Goal: Information Seeking & Learning: Check status

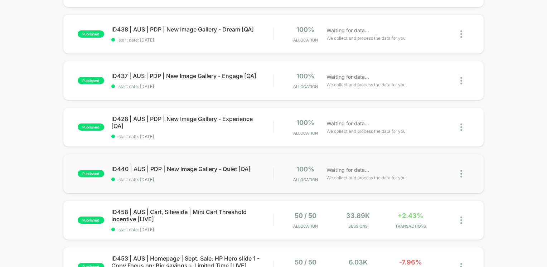
scroll to position [215, 0]
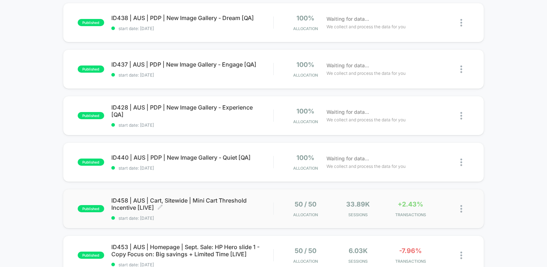
click at [146, 205] on span "ID458 | AUS | Cart, Sitewide | Mini Cart Threshold Incentive [LIVE] Click to ed…" at bounding box center [192, 204] width 162 height 14
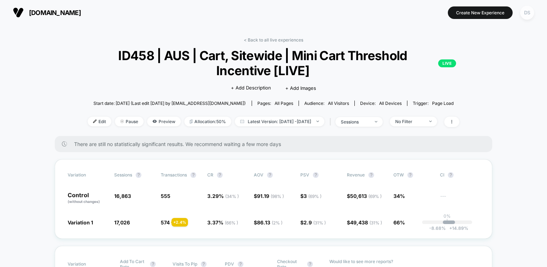
click at [528, 12] on div "DS" at bounding box center [527, 13] width 14 height 14
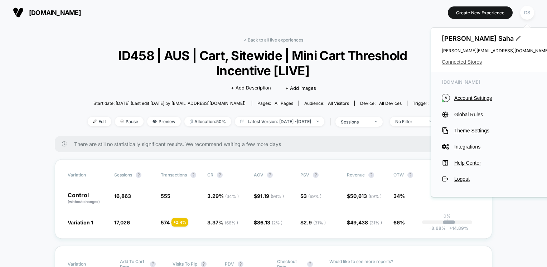
click at [472, 64] on span "Connected Stores" at bounding box center [495, 62] width 107 height 6
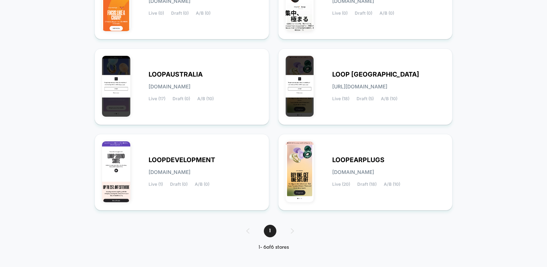
scroll to position [135, 0]
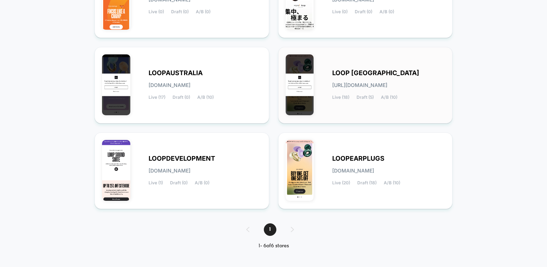
click at [358, 73] on span "LOOP [GEOGRAPHIC_DATA]" at bounding box center [375, 73] width 87 height 5
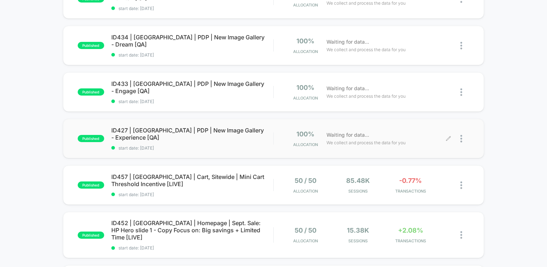
scroll to position [251, 0]
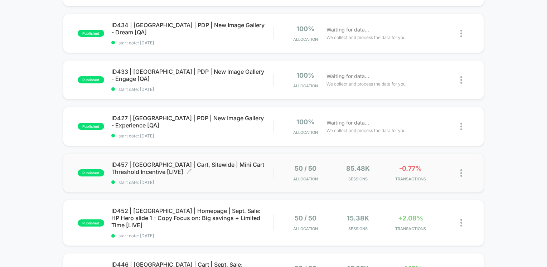
click at [190, 167] on span "ID457 | [GEOGRAPHIC_DATA] | Cart, Sitewide | Mini Cart Threshold Incentive [LIV…" at bounding box center [192, 168] width 162 height 14
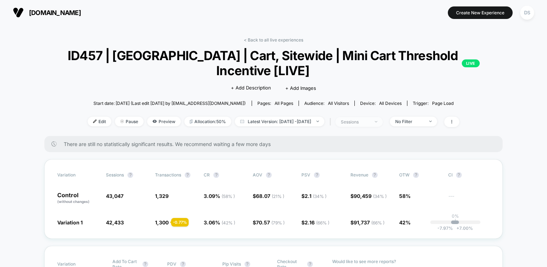
click at [360, 123] on div "sessions" at bounding box center [355, 121] width 29 height 5
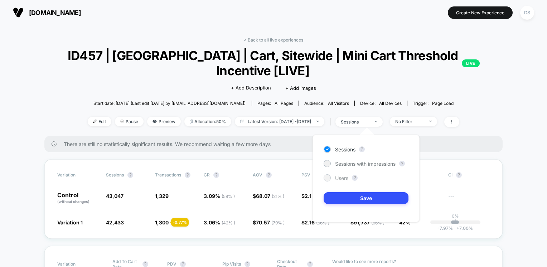
click at [329, 175] on div at bounding box center [326, 177] width 5 height 5
click at [340, 194] on button "Save" at bounding box center [366, 198] width 85 height 12
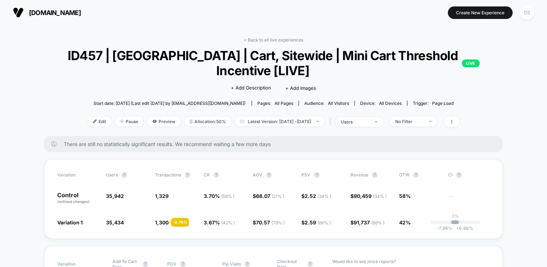
click at [527, 14] on div "DS" at bounding box center [527, 13] width 14 height 14
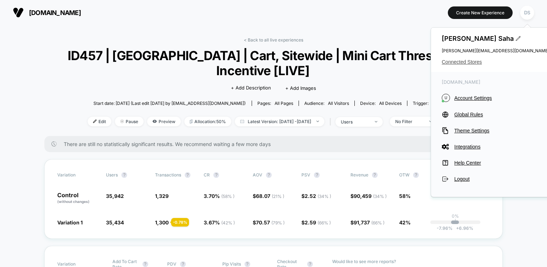
click at [457, 61] on span "Connected Stores" at bounding box center [495, 62] width 107 height 6
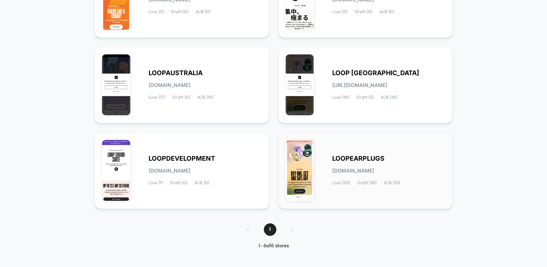
click at [351, 168] on span "[DOMAIN_NAME]" at bounding box center [353, 170] width 42 height 5
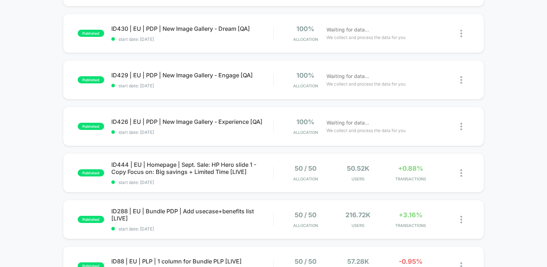
scroll to position [465, 0]
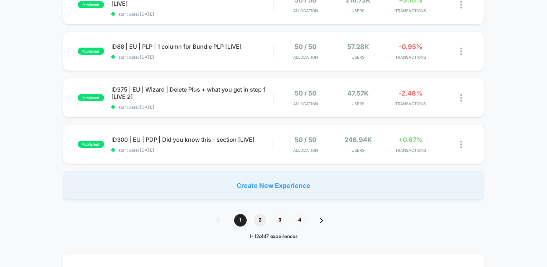
click at [259, 223] on span "2" at bounding box center [260, 220] width 13 height 13
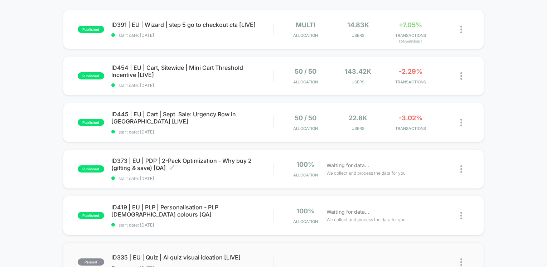
scroll to position [9, 0]
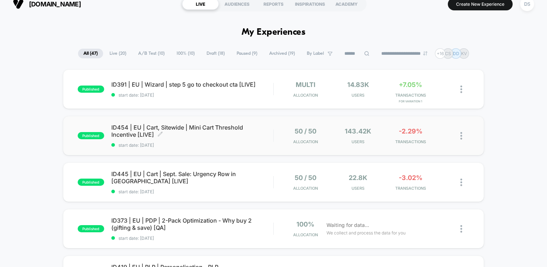
click at [220, 129] on span "ID454 | EU | Cart, Sitewide | Mini Cart Threshold Incentive [LIVE] Click to edi…" at bounding box center [192, 131] width 162 height 14
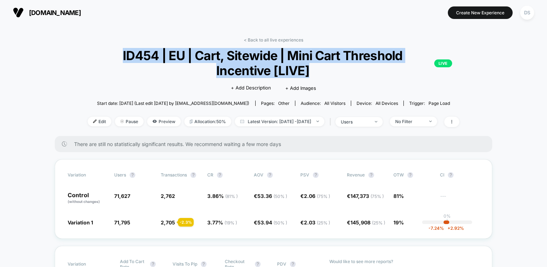
drag, startPoint x: 326, startPoint y: 71, endPoint x: 123, endPoint y: 59, distance: 203.3
click at [123, 59] on span "ID454 | EU | Cart, Sitewide | Mini Cart Threshold Incentive [LIVE] LIVE" at bounding box center [273, 63] width 357 height 30
copy span "ID454 | EU | Cart, Sitewide | Mini Cart Threshold Incentive [LIVE]"
click at [522, 18] on button "DS" at bounding box center [527, 12] width 18 height 15
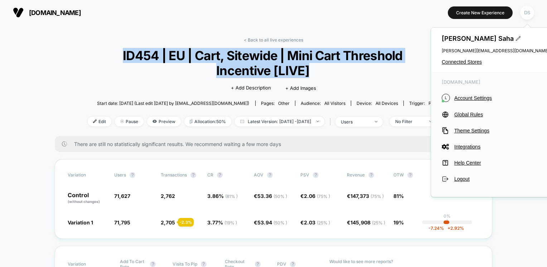
click at [524, 16] on div "DS" at bounding box center [527, 13] width 14 height 14
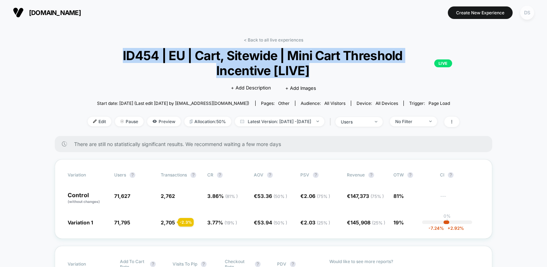
click at [524, 16] on div "DS" at bounding box center [527, 13] width 14 height 14
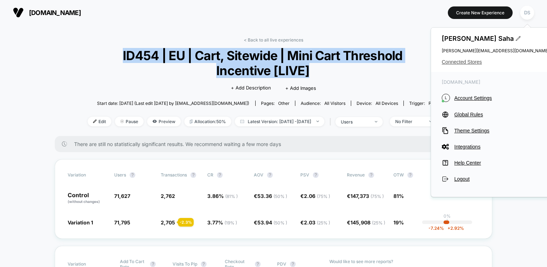
click at [454, 62] on span "Connected Stores" at bounding box center [495, 62] width 107 height 6
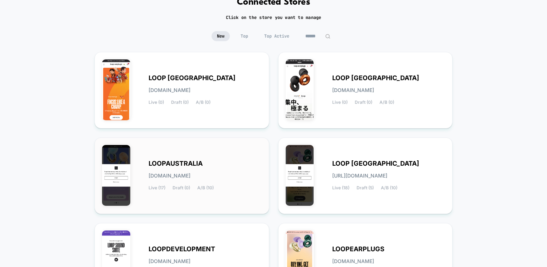
scroll to position [107, 0]
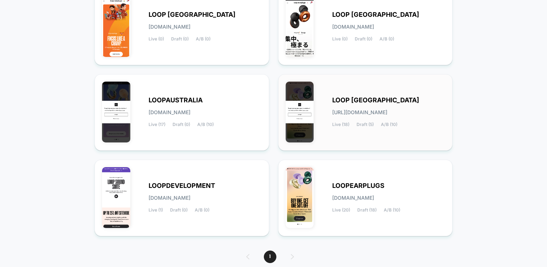
click at [352, 98] on span "LOOP [GEOGRAPHIC_DATA]" at bounding box center [375, 100] width 87 height 5
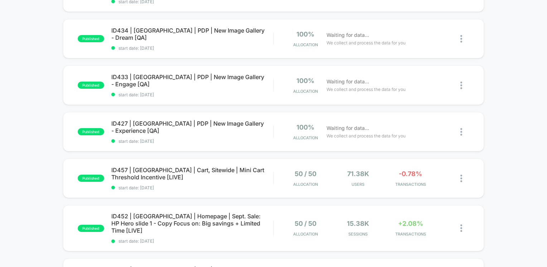
scroll to position [358, 0]
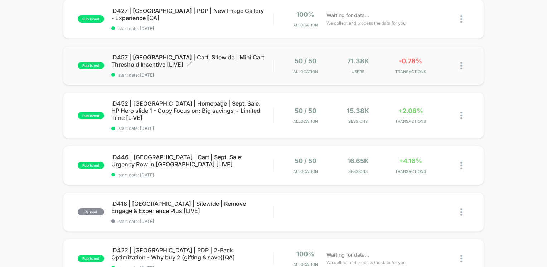
click at [132, 62] on span "ID457 | [GEOGRAPHIC_DATA] | Cart, Sitewide | Mini Cart Threshold Incentive [LIV…" at bounding box center [192, 61] width 162 height 14
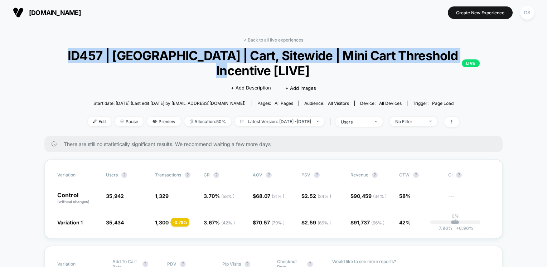
drag, startPoint x: 323, startPoint y: 73, endPoint x: 89, endPoint y: 55, distance: 234.4
click at [89, 55] on div "< Back to all live experiences ID457 | [GEOGRAPHIC_DATA] | Cart, Sitewide | Min…" at bounding box center [273, 86] width 458 height 99
drag, startPoint x: 89, startPoint y: 55, endPoint x: 132, endPoint y: 62, distance: 43.8
copy span "ID457 | [GEOGRAPHIC_DATA] | Cart, Sitewide | Mini Cart Threshold Incentive [LIV…"
click at [525, 17] on div "DS" at bounding box center [527, 13] width 14 height 14
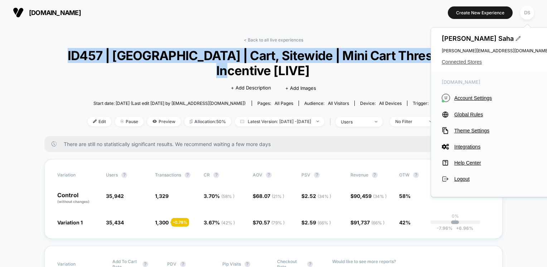
click at [461, 62] on span "Connected Stores" at bounding box center [495, 62] width 107 height 6
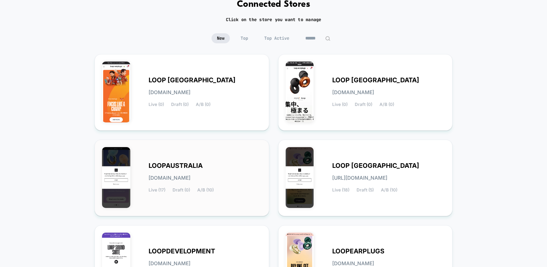
scroll to position [107, 0]
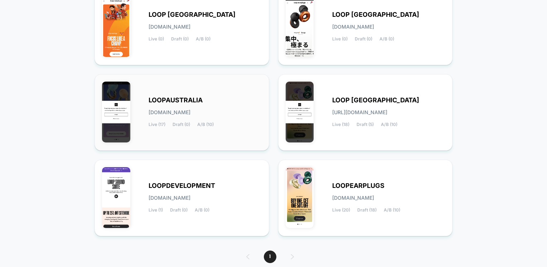
click at [190, 113] on span "[DOMAIN_NAME]" at bounding box center [170, 112] width 42 height 5
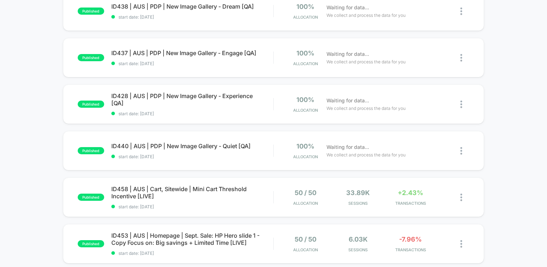
scroll to position [251, 0]
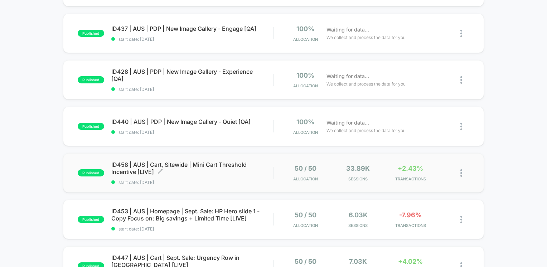
click at [168, 170] on span "ID458 | AUS | Cart, Sitewide | Mini Cart Threshold Incentive [LIVE] Click to ed…" at bounding box center [192, 168] width 162 height 14
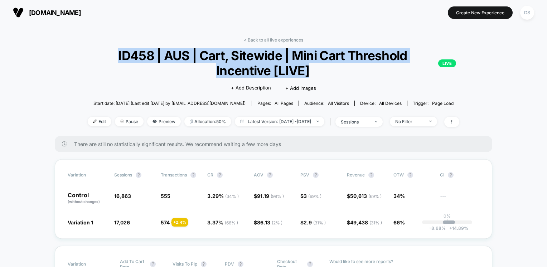
drag, startPoint x: 324, startPoint y: 75, endPoint x: 97, endPoint y: 57, distance: 227.3
click at [97, 57] on span "ID458 | AUS | Cart, Sitewide | Mini Cart Threshold Incentive [LIVE] LIVE" at bounding box center [273, 63] width 365 height 30
drag, startPoint x: 97, startPoint y: 57, endPoint x: 131, endPoint y: 58, distance: 33.6
copy span "ID458 | AUS | Cart, Sitewide | Mini Cart Threshold Incentive [LIVE]"
